Goal: Information Seeking & Learning: Check status

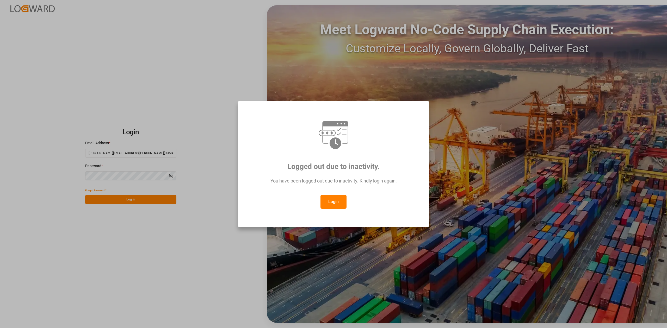
click at [330, 203] on button "Login" at bounding box center [333, 202] width 26 height 14
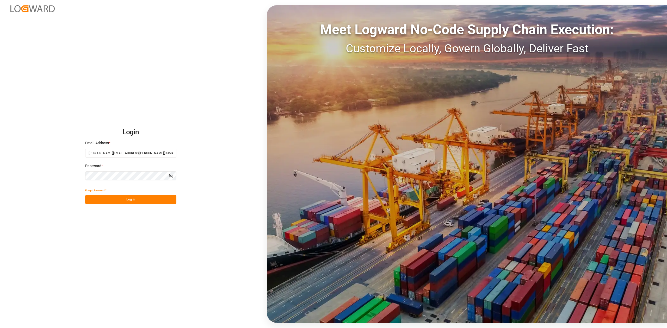
click at [132, 199] on button "Log In" at bounding box center [130, 199] width 91 height 9
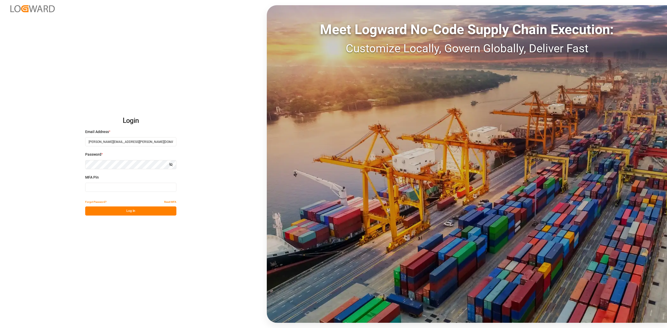
click at [137, 191] on input at bounding box center [130, 187] width 91 height 9
type input "305863"
click at [130, 214] on button "Log In" at bounding box center [130, 211] width 91 height 9
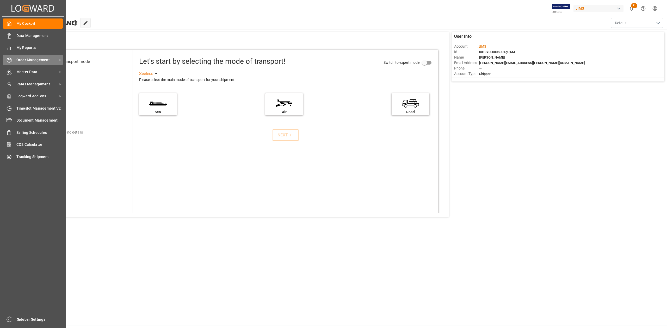
click at [32, 61] on span "Order Management" at bounding box center [36, 59] width 41 height 5
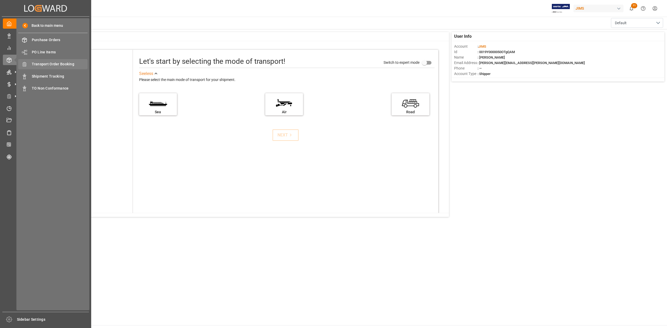
click at [73, 64] on span "Transport Order Booking" at bounding box center [60, 63] width 56 height 5
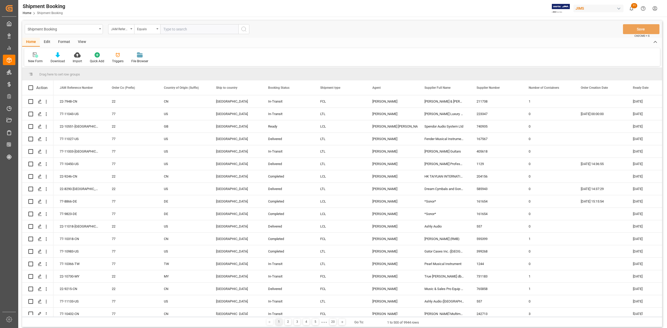
click at [178, 31] on input "text" at bounding box center [199, 29] width 78 height 10
paste input "77-10978-SE"
type input "77-10978-SE"
click at [245, 30] on icon "search button" at bounding box center [244, 29] width 6 height 6
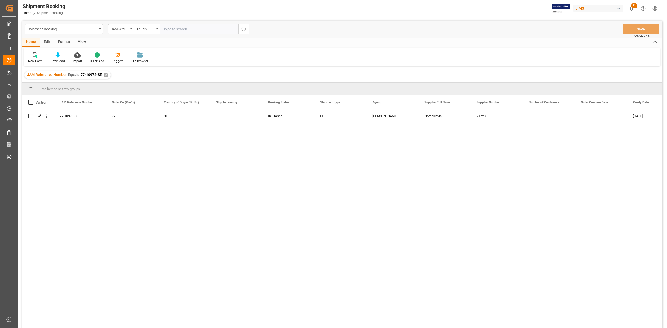
click at [106, 76] on div "✕" at bounding box center [106, 75] width 4 height 4
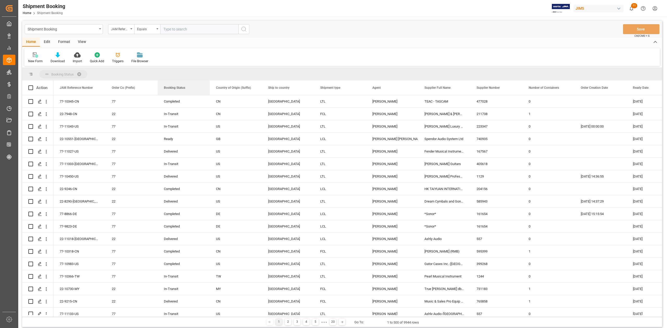
drag, startPoint x: 282, startPoint y: 88, endPoint x: 106, endPoint y: 72, distance: 176.3
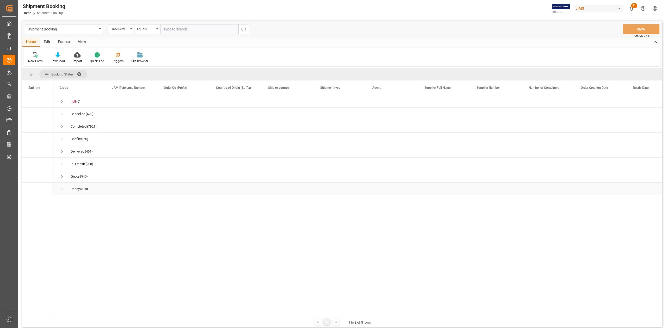
click at [63, 189] on span "Press SPACE to select this row." at bounding box center [62, 189] width 5 height 5
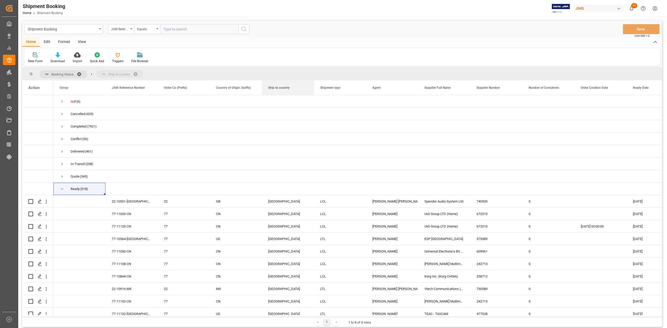
drag, startPoint x: 162, startPoint y: 72, endPoint x: 158, endPoint y: 71, distance: 3.9
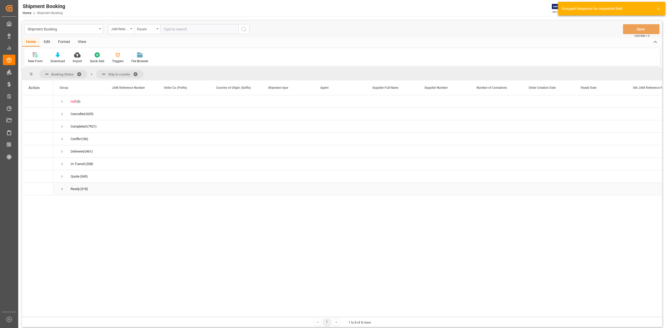
click at [80, 188] on span "(318)" at bounding box center [84, 189] width 8 height 12
click at [63, 190] on span "Press SPACE to select this row." at bounding box center [62, 189] width 5 height 5
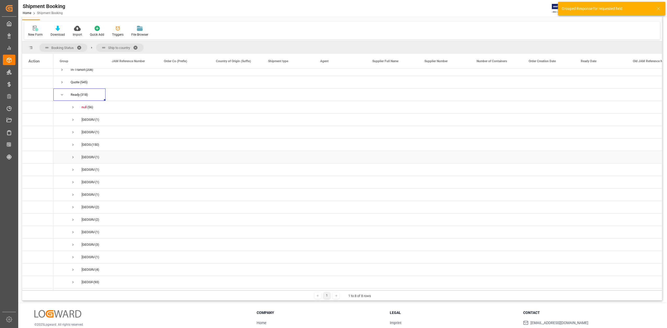
scroll to position [60, 0]
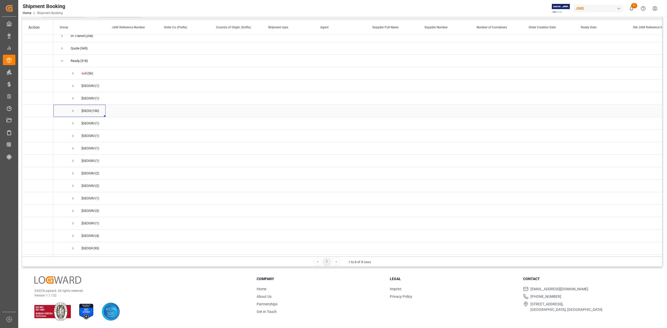
click at [73, 109] on span "Press SPACE to select this row." at bounding box center [73, 111] width 5 height 5
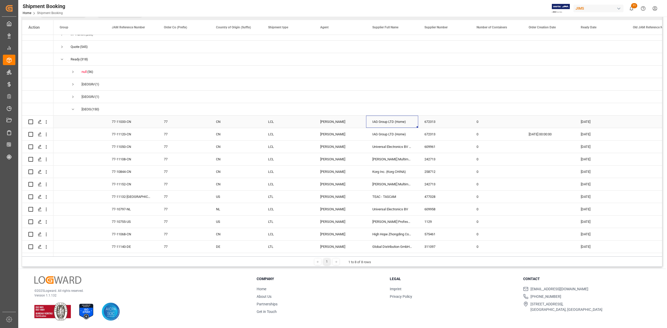
click at [395, 122] on div "IAG Group LTD (Home)" at bounding box center [392, 122] width 52 height 12
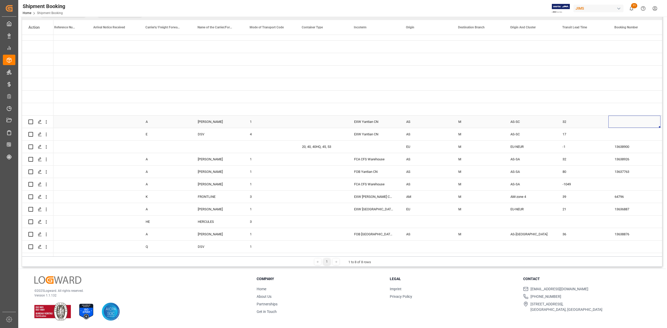
scroll to position [0, 643]
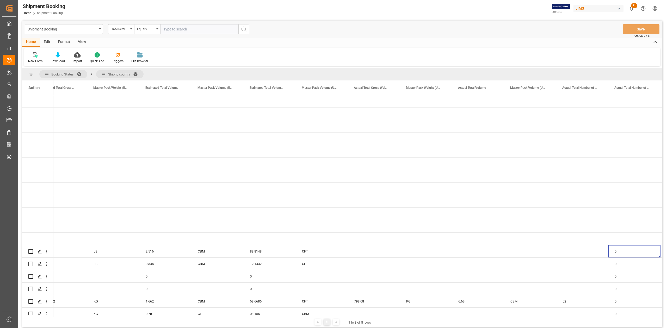
click at [138, 73] on span at bounding box center [137, 74] width 8 height 5
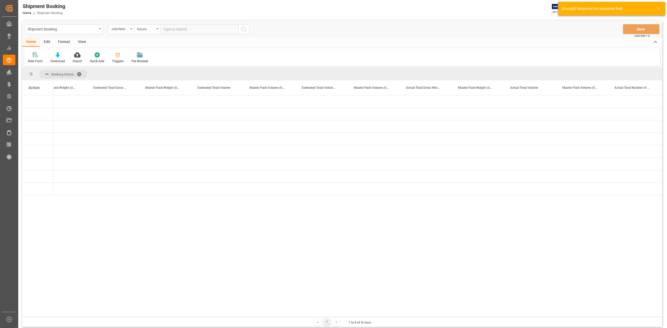
click at [80, 73] on span at bounding box center [81, 74] width 8 height 5
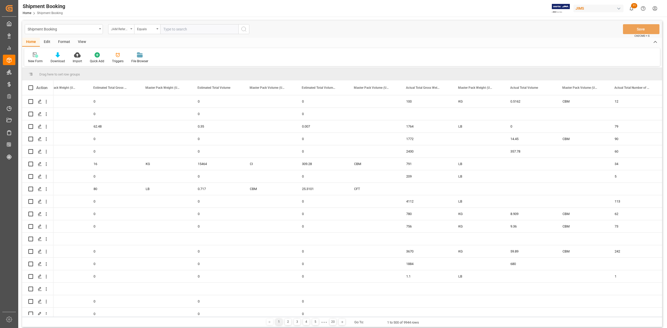
click at [126, 29] on div "JAM Reference Number" at bounding box center [120, 29] width 18 height 6
click at [130, 39] on input "text" at bounding box center [146, 41] width 73 height 8
type input "SUPPLIER"
click at [125, 63] on div "Supplier Number" at bounding box center [147, 64] width 78 height 11
click at [178, 27] on input "text" at bounding box center [199, 29] width 78 height 10
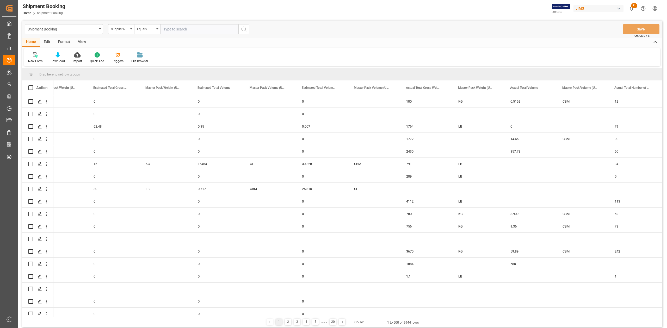
paste input "567048"
type input "567048"
click at [243, 28] on icon "search button" at bounding box center [244, 29] width 6 height 6
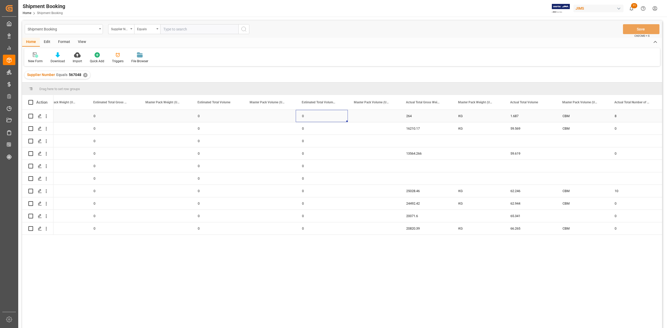
click at [327, 115] on div "0" at bounding box center [322, 116] width 52 height 12
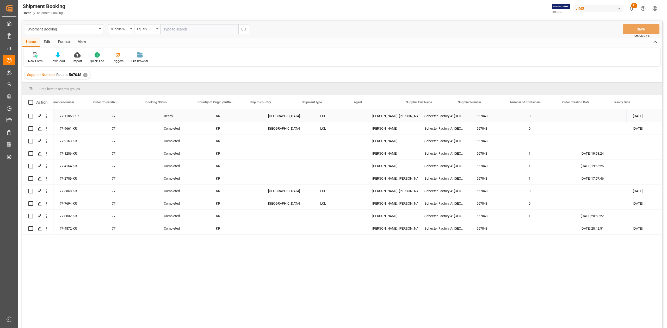
scroll to position [0, 331]
click at [38, 115] on icon "Press SPACE to select this row." at bounding box center [40, 116] width 4 height 4
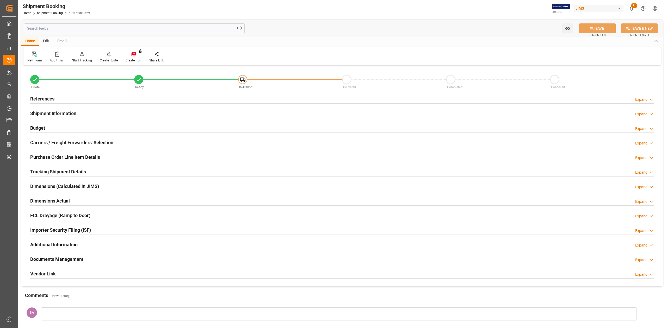
click at [56, 101] on div "References Expand" at bounding box center [342, 99] width 624 height 10
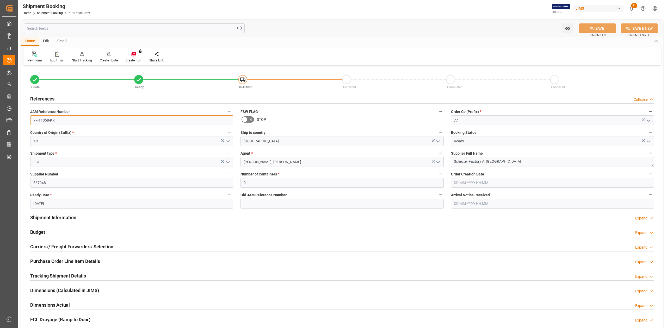
click at [57, 121] on input "77-11058-KR" at bounding box center [131, 120] width 203 height 10
click at [66, 120] on input "77-11058-KR" at bounding box center [131, 120] width 203 height 10
click at [65, 119] on input "77-11058-KR" at bounding box center [131, 120] width 203 height 10
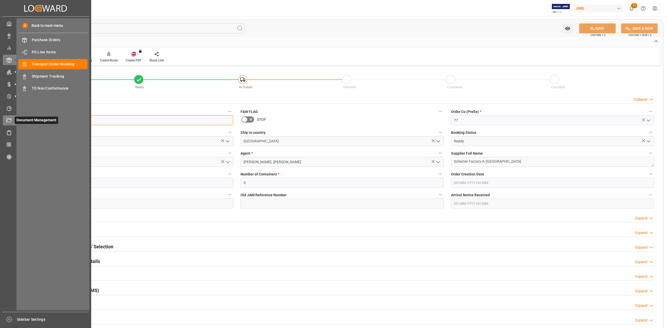
drag, startPoint x: 65, startPoint y: 119, endPoint x: 16, endPoint y: 121, distance: 48.7
click at [16, 121] on div "Created by potrace 1.15, written by Peter Selinger 2001-2017 Created by potrace…" at bounding box center [333, 164] width 667 height 328
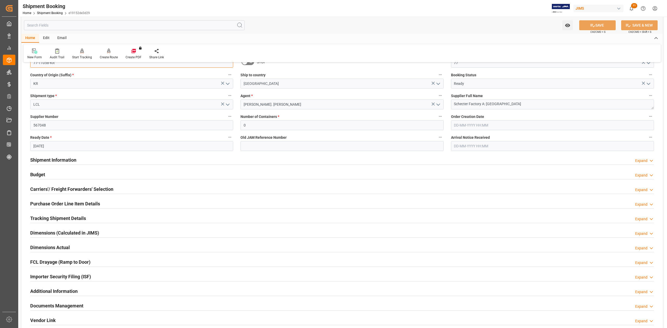
scroll to position [168, 0]
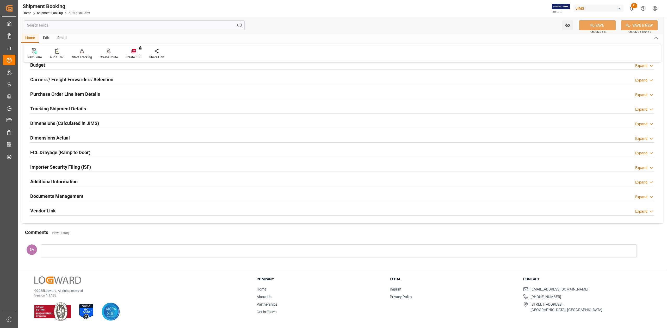
click at [69, 197] on h2 "Documents Management" at bounding box center [56, 196] width 53 height 7
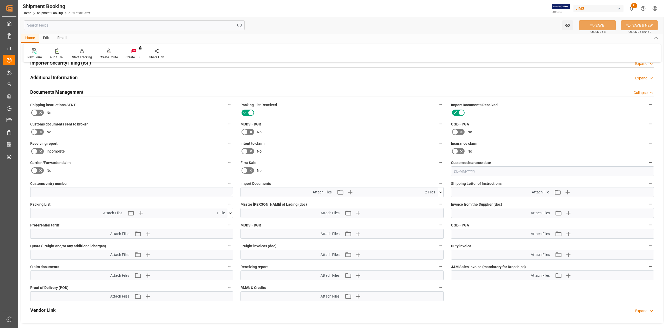
scroll to position [272, 0]
click at [440, 191] on icon at bounding box center [440, 191] width 5 height 5
click at [271, 206] on div "Plist 854843-O1 Shecter.pdf" at bounding box center [342, 206] width 197 height 5
click at [437, 206] on icon at bounding box center [437, 206] width 5 height 5
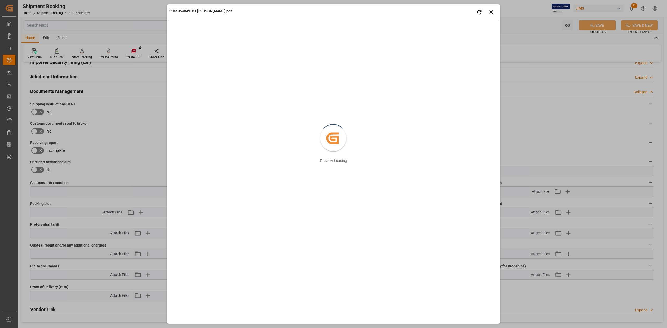
click at [545, 135] on div "Plist 854843-O1 Shecter.pdf Retry Close preview Created by potrace 1.15, writte…" at bounding box center [333, 164] width 667 height 328
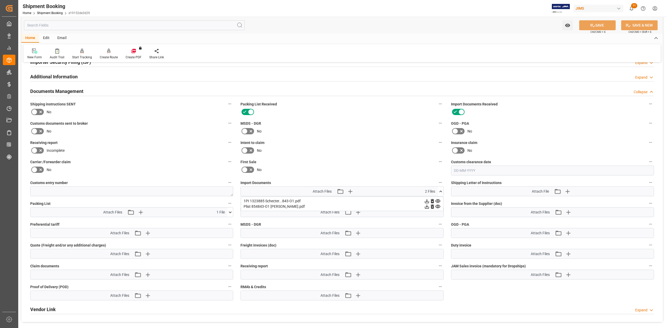
click at [438, 201] on icon at bounding box center [437, 200] width 5 height 5
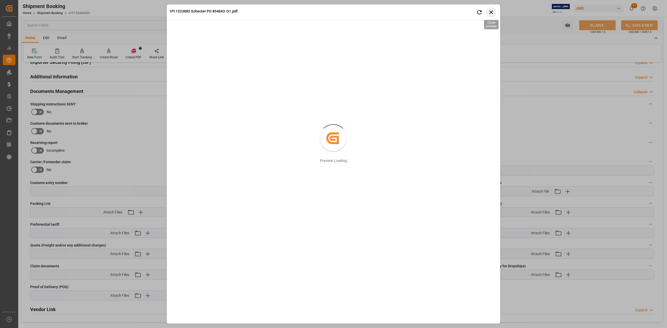
click at [490, 13] on icon "button" at bounding box center [491, 12] width 4 height 4
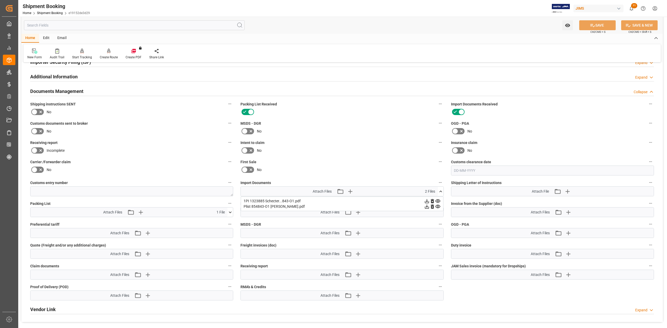
click at [231, 214] on icon at bounding box center [229, 212] width 5 height 5
click at [227, 221] on icon at bounding box center [227, 221] width 5 height 3
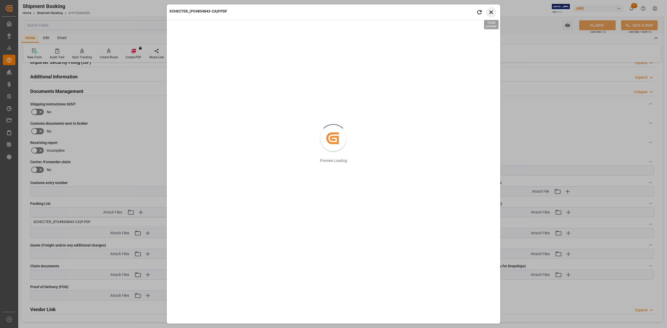
click at [494, 13] on icon "button" at bounding box center [491, 12] width 7 height 7
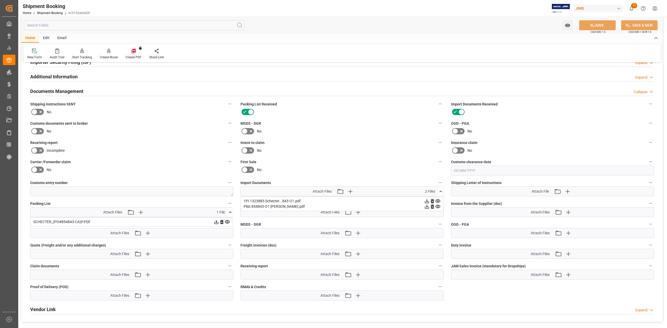
click at [228, 222] on icon at bounding box center [227, 221] width 5 height 3
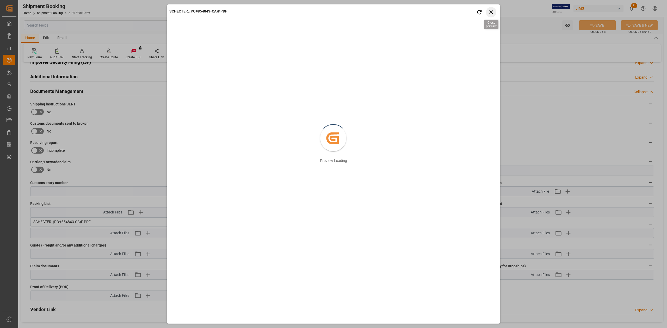
click at [493, 13] on icon "button" at bounding box center [491, 12] width 7 height 7
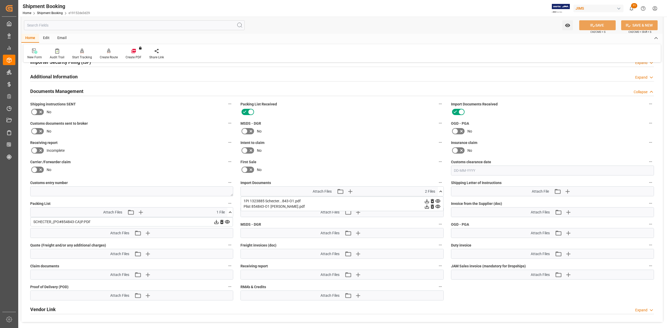
click at [228, 221] on icon at bounding box center [227, 221] width 5 height 5
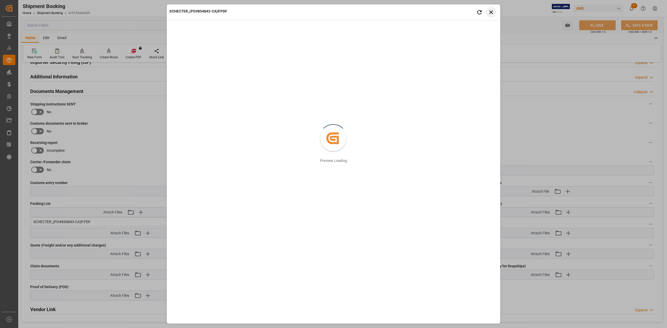
click at [490, 13] on icon "button" at bounding box center [491, 12] width 7 height 7
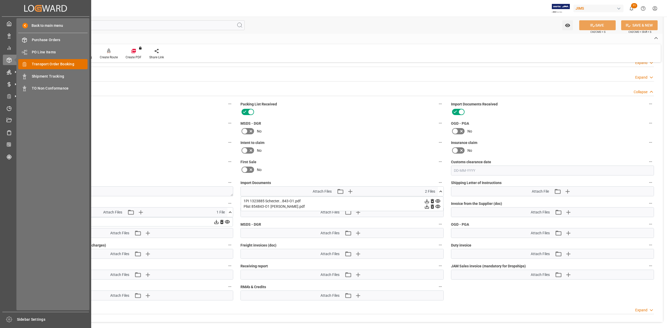
click at [47, 64] on span "Transport Order Booking" at bounding box center [60, 63] width 56 height 5
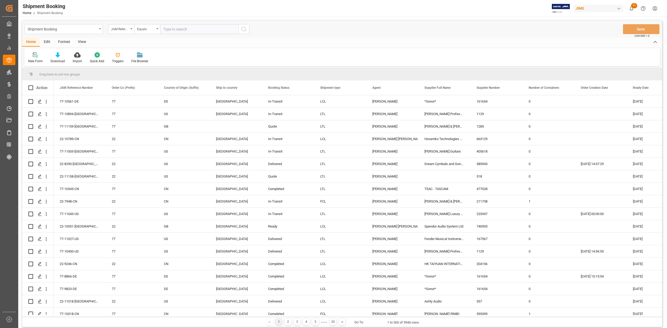
click at [172, 29] on input "text" at bounding box center [199, 29] width 78 height 10
type input "77-8410-SE"
click at [242, 32] on icon "search button" at bounding box center [244, 29] width 6 height 6
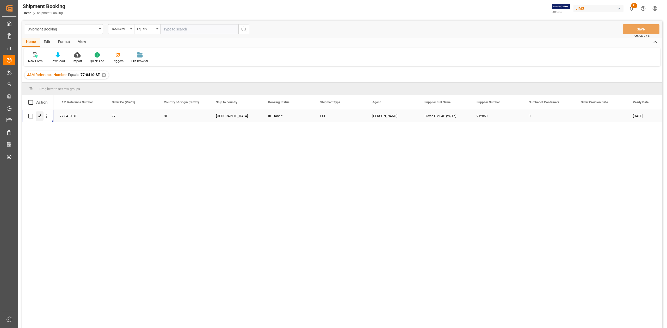
click at [41, 117] on icon "Press SPACE to select this row." at bounding box center [40, 116] width 4 height 4
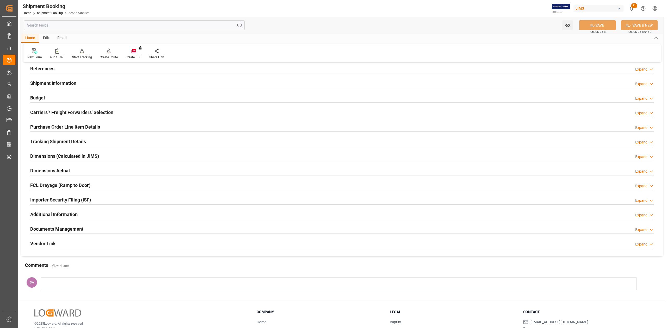
scroll to position [64, 0]
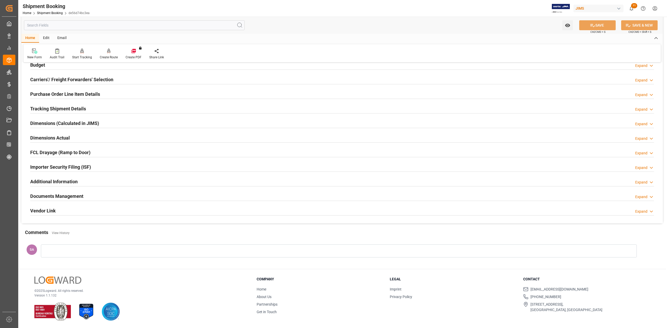
click at [58, 193] on h2 "Documents Management" at bounding box center [56, 196] width 53 height 7
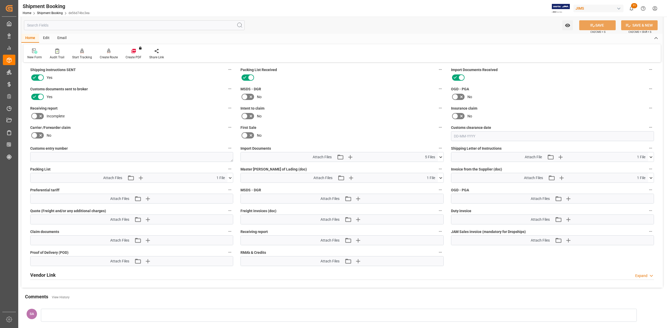
scroll to position [203, 0]
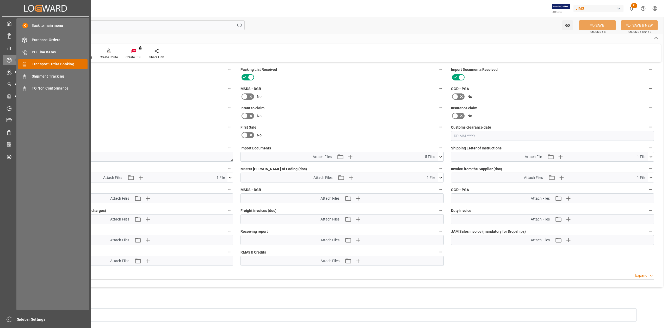
click at [38, 65] on span "Transport Order Booking" at bounding box center [60, 63] width 56 height 5
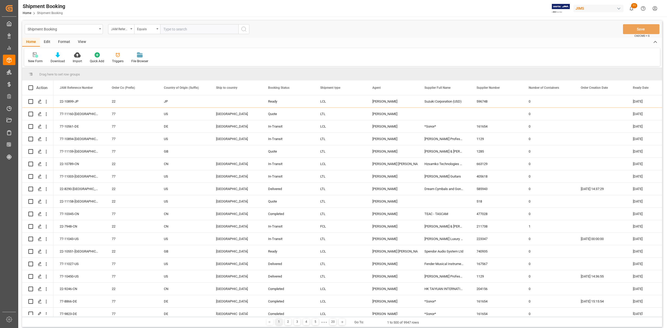
click at [169, 28] on input "text" at bounding box center [199, 29] width 78 height 10
paste input "77-10700-VN"
type input "77-10700-VN"
click at [242, 29] on icon "search button" at bounding box center [244, 29] width 6 height 6
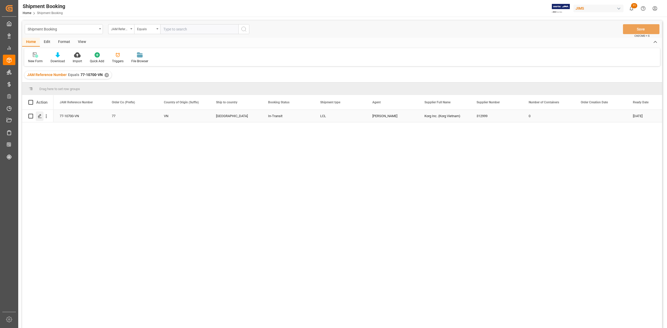
click at [40, 118] on line "Press SPACE to select this row." at bounding box center [39, 118] width 3 height 0
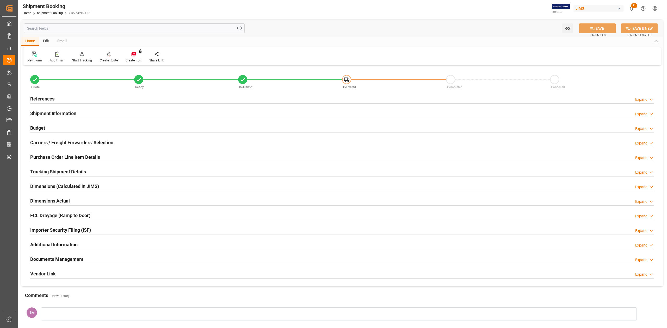
click at [54, 260] on h2 "Documents Management" at bounding box center [56, 259] width 53 height 7
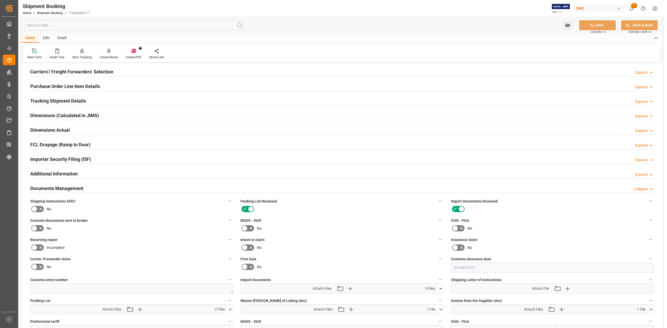
scroll to position [139, 0]
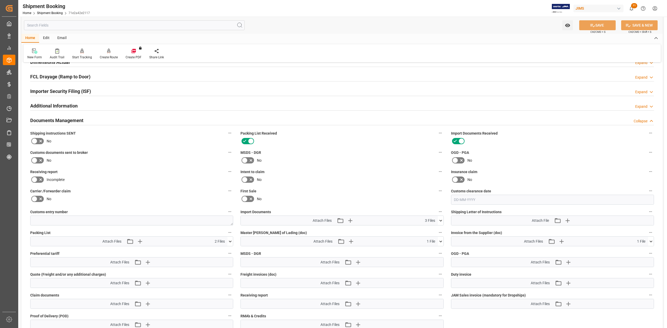
click at [440, 222] on icon at bounding box center [440, 220] width 5 height 5
click at [36, 159] on icon at bounding box center [34, 160] width 6 height 6
click at [0, 0] on input "checkbox" at bounding box center [0, 0] width 0 height 0
click at [590, 26] on icon at bounding box center [592, 25] width 5 height 5
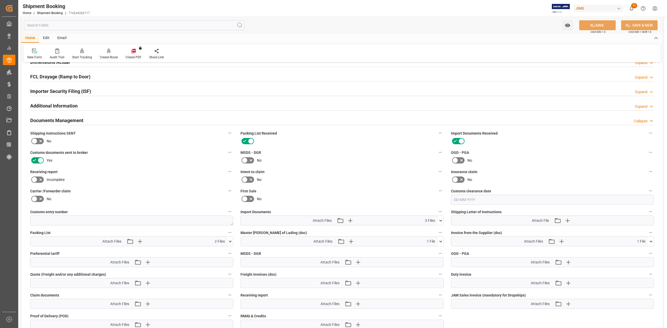
click at [440, 219] on icon at bounding box center [440, 220] width 5 height 5
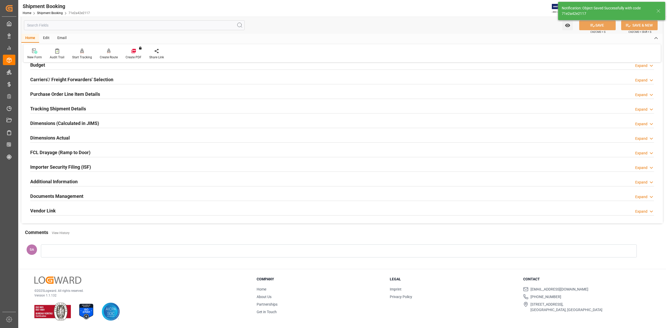
scroll to position [64, 0]
click at [71, 197] on h2 "Documents Management" at bounding box center [56, 196] width 53 height 7
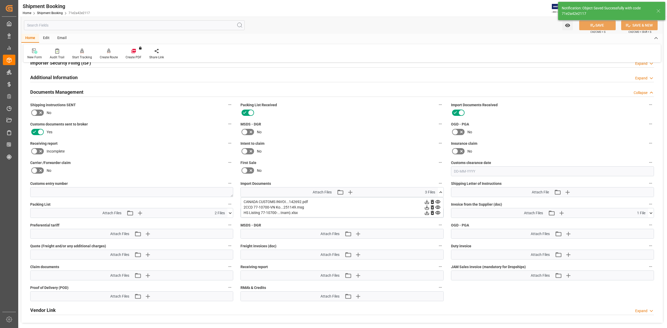
scroll to position [168, 0]
click at [438, 207] on icon at bounding box center [437, 206] width 5 height 5
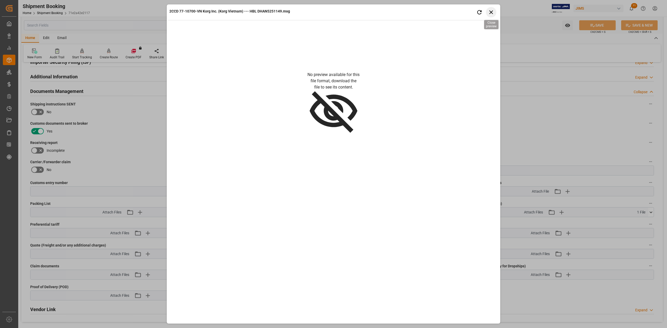
click at [492, 13] on icon "button" at bounding box center [491, 12] width 7 height 7
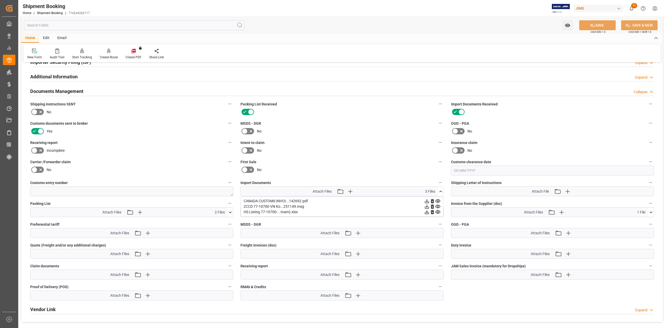
click at [438, 201] on icon at bounding box center [437, 201] width 5 height 3
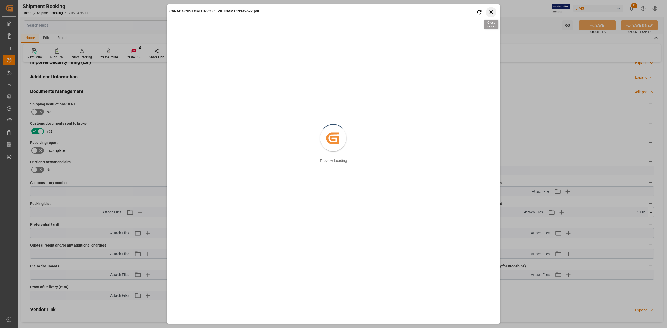
click at [494, 11] on icon "button" at bounding box center [491, 12] width 7 height 7
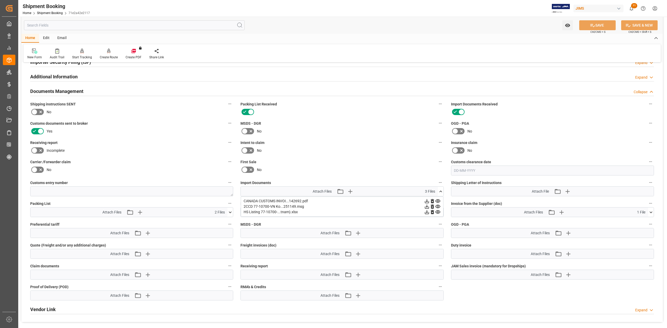
click at [440, 192] on icon at bounding box center [440, 191] width 5 height 5
click at [231, 213] on icon at bounding box center [230, 213] width 3 height 2
click at [231, 213] on icon at bounding box center [229, 212] width 5 height 5
click at [440, 194] on button at bounding box center [440, 191] width 5 height 9
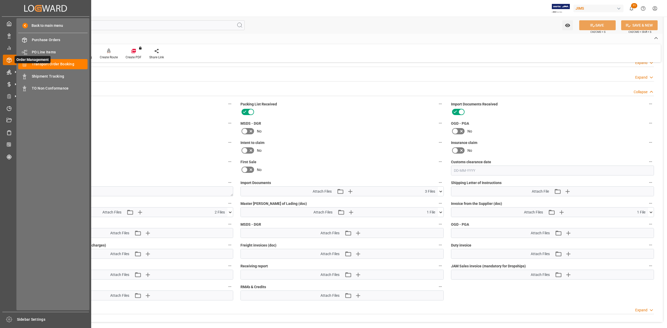
click at [46, 61] on span "Order Management" at bounding box center [33, 59] width 36 height 7
click at [58, 66] on span "Transport Order Booking" at bounding box center [60, 63] width 56 height 5
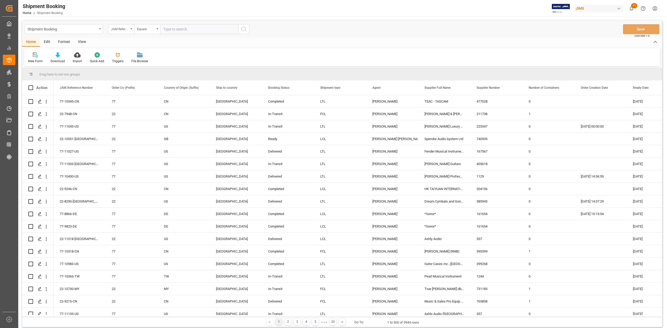
click at [128, 33] on div "JAM Reference Number" at bounding box center [121, 29] width 26 height 10
type input "SUPPLIER"
click at [131, 64] on div "Supplier Number" at bounding box center [147, 64] width 78 height 11
click at [194, 28] on input "text" at bounding box center [199, 29] width 78 height 10
paste input "573352"
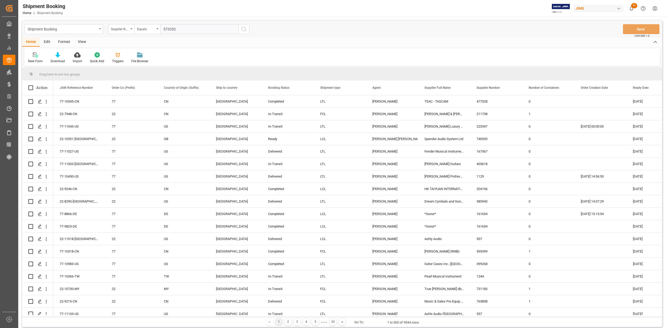
type input "573352"
click at [239, 28] on button "search button" at bounding box center [243, 29] width 11 height 10
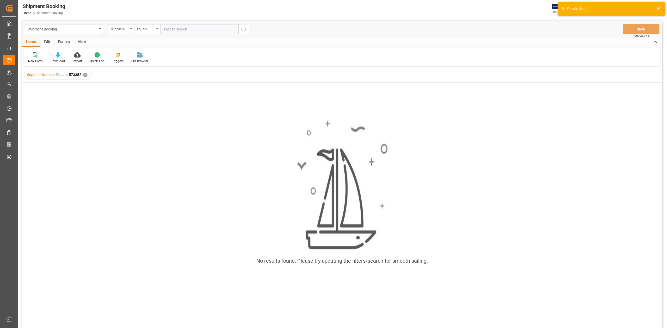
click at [131, 30] on div "Supplier Number" at bounding box center [121, 29] width 26 height 10
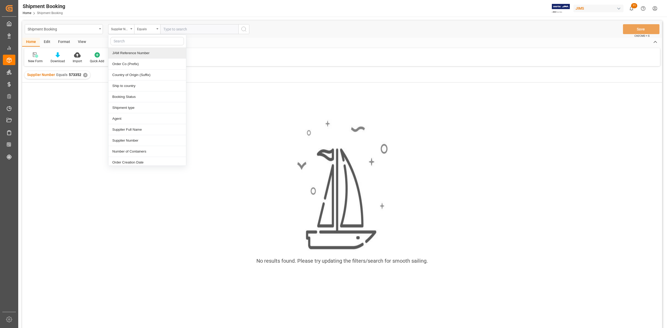
click at [84, 73] on div "✕" at bounding box center [85, 75] width 4 height 4
